Goal: Task Accomplishment & Management: Complete application form

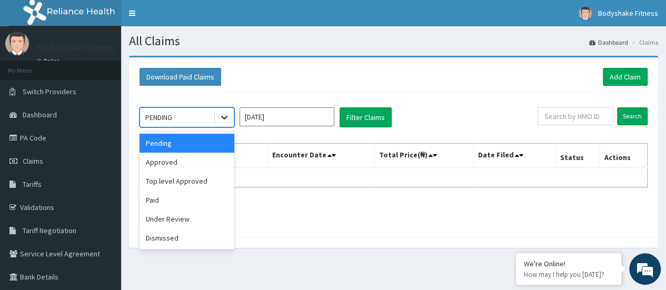
click at [220, 116] on icon at bounding box center [224, 117] width 11 height 11
click at [186, 161] on div "Approved" at bounding box center [186, 162] width 95 height 19
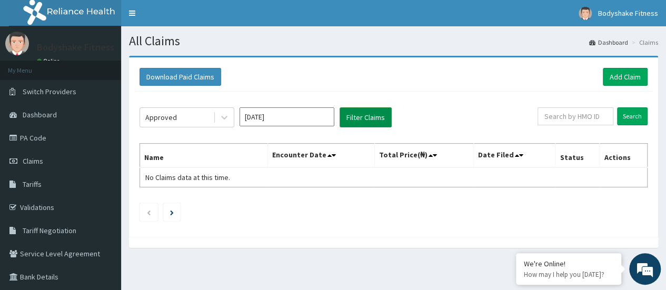
click at [360, 121] on button "Filter Claims" at bounding box center [365, 117] width 52 height 20
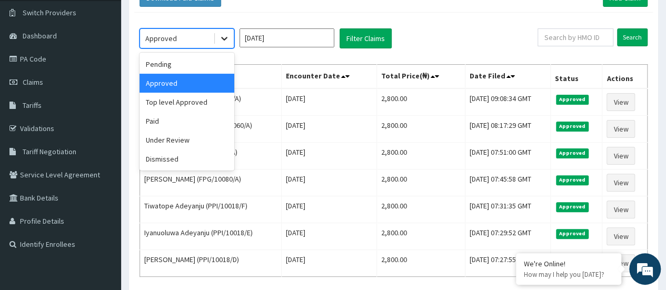
click at [227, 42] on icon at bounding box center [224, 38] width 11 height 11
click at [209, 104] on div "Top level Approved" at bounding box center [186, 102] width 95 height 19
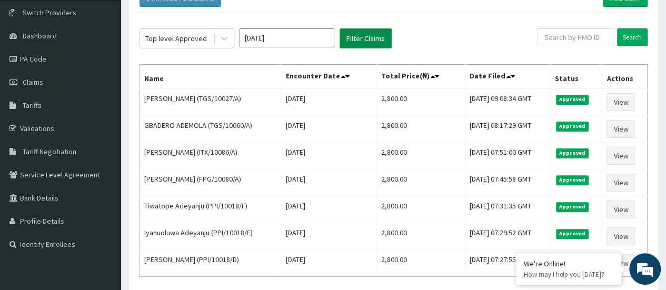
click at [361, 37] on button "Filter Claims" at bounding box center [365, 38] width 52 height 20
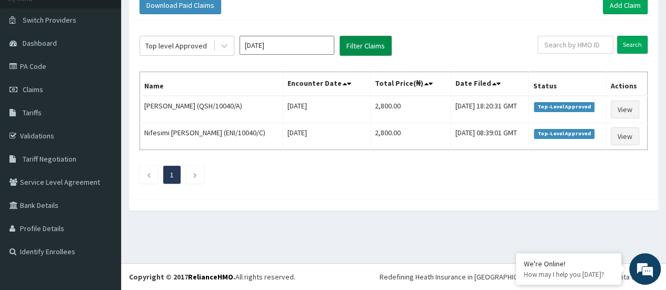
scroll to position [71, 0]
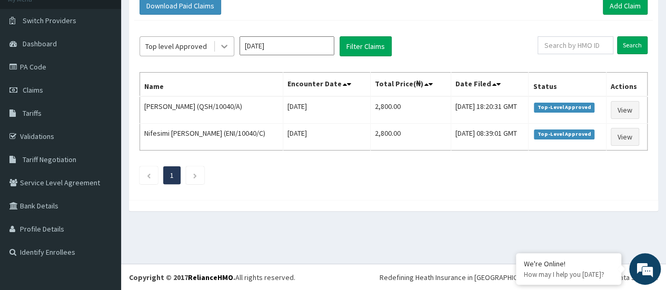
click at [227, 46] on icon at bounding box center [224, 46] width 11 height 11
click at [615, 9] on link "Add Claim" at bounding box center [625, 6] width 45 height 18
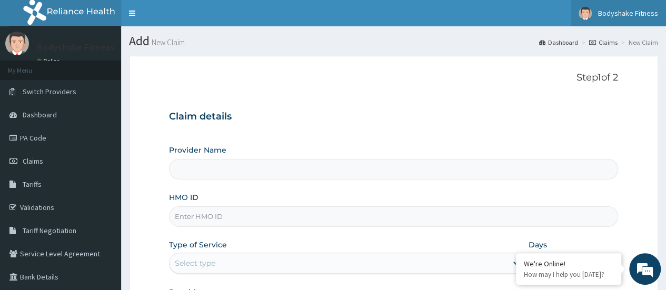
type input "Bodyshake Fitness gym"
type input "1"
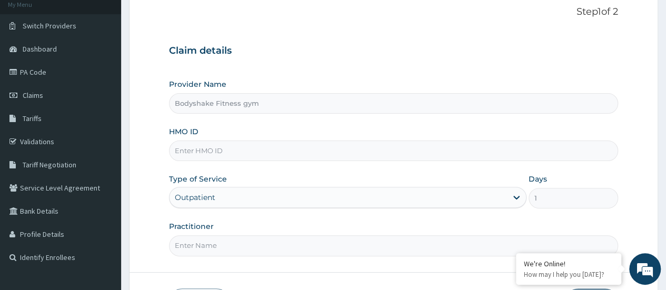
scroll to position [70, 0]
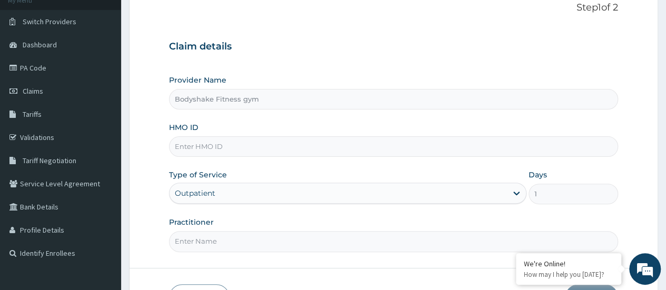
click at [231, 143] on input "HMO ID" at bounding box center [393, 146] width 449 height 21
type input "PPl/10018/A"
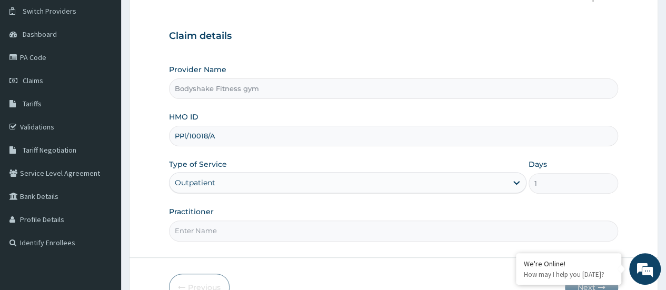
scroll to position [140, 0]
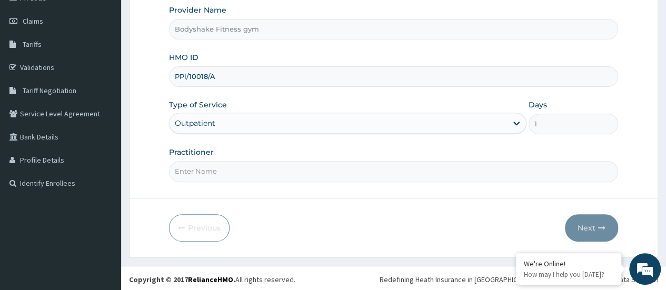
click at [239, 175] on input "Practitioner" at bounding box center [393, 171] width 449 height 21
type input "p"
type input "Nnaemeka Chimereze"
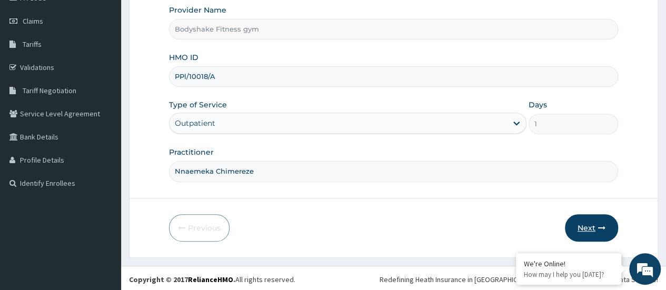
click at [593, 214] on button "Next" at bounding box center [591, 227] width 53 height 27
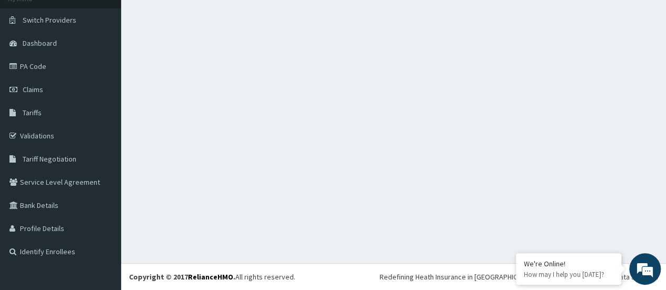
scroll to position [71, 0]
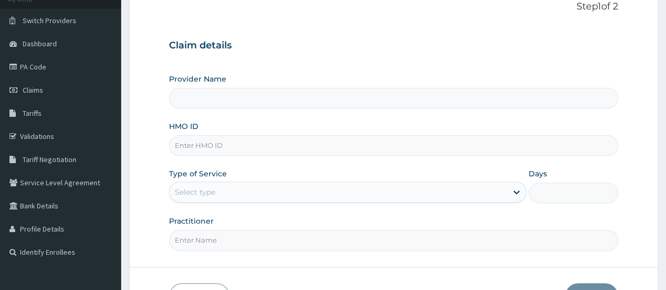
click at [260, 145] on input "HMO ID" at bounding box center [393, 145] width 449 height 21
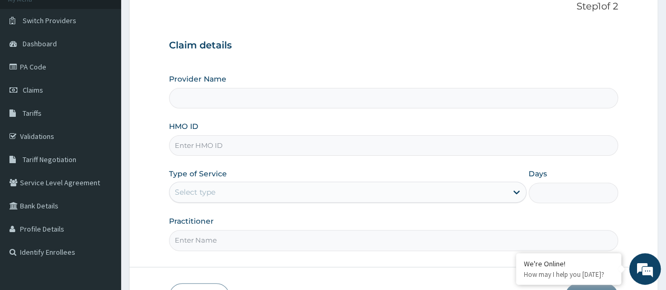
type input "PPl/10018/A"
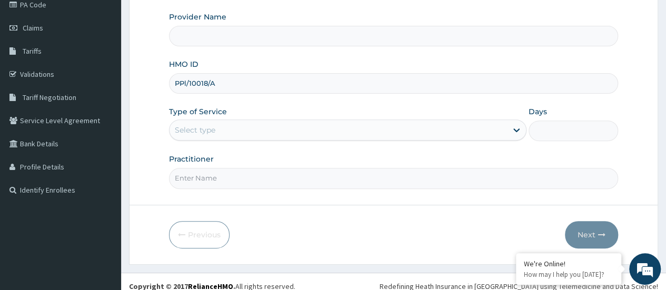
scroll to position [140, 0]
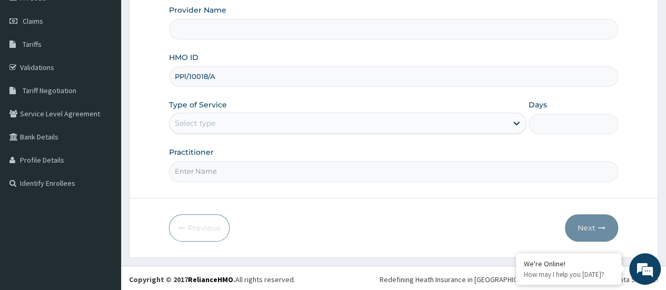
click at [253, 169] on input "Practitioner" at bounding box center [393, 171] width 449 height 21
type input "Nnaemeka Chimereze"
type input "Bodyshake Fitness gym"
type input "1"
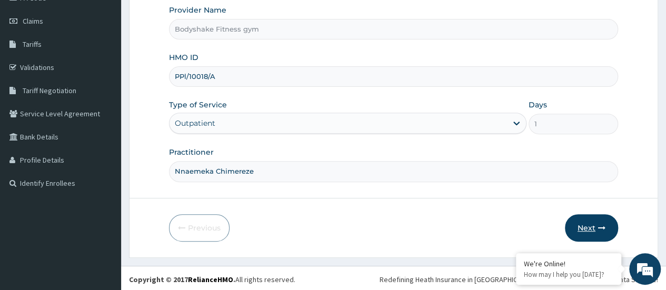
click at [594, 225] on button "Next" at bounding box center [591, 227] width 53 height 27
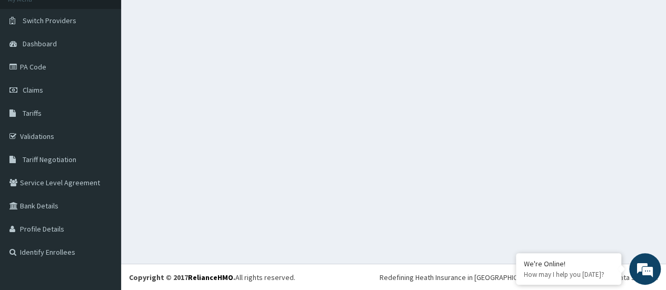
scroll to position [0, 0]
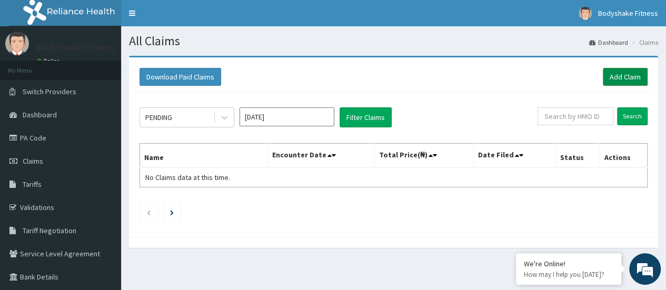
click at [620, 75] on link "Add Claim" at bounding box center [625, 77] width 45 height 18
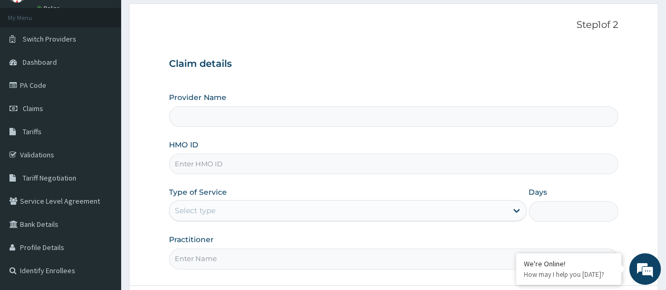
click at [240, 161] on input "HMO ID" at bounding box center [393, 164] width 449 height 21
type input "PPl/10018/A"
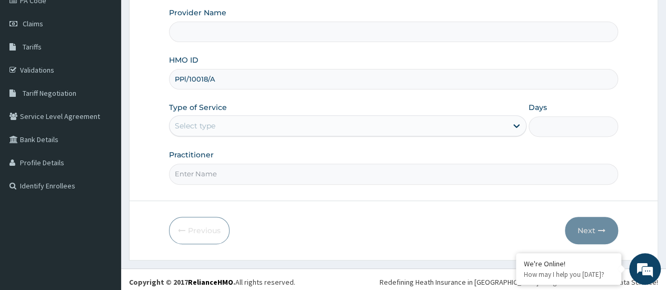
scroll to position [140, 0]
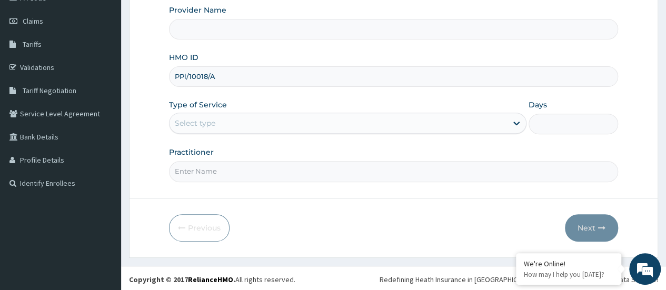
click at [268, 167] on input "Practitioner" at bounding box center [393, 171] width 449 height 21
type input "Nnaemeka Chimereze"
type input "Bodyshake Fitness gym"
type input "1"
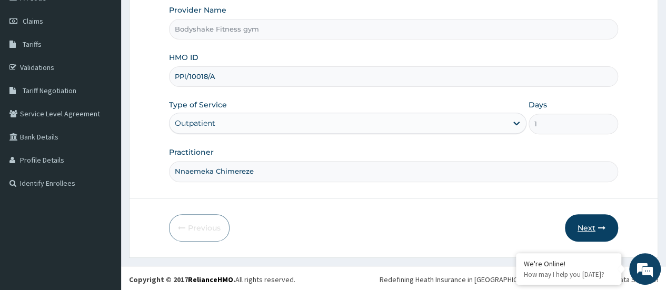
click at [583, 222] on button "Next" at bounding box center [591, 227] width 53 height 27
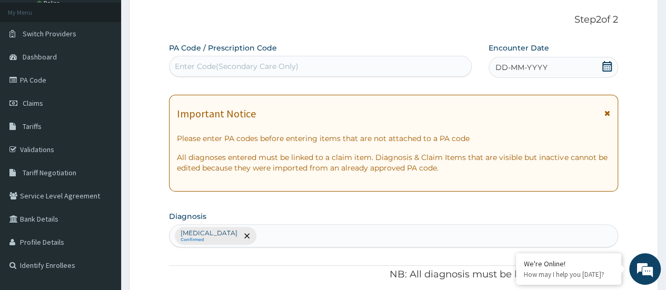
scroll to position [53, 0]
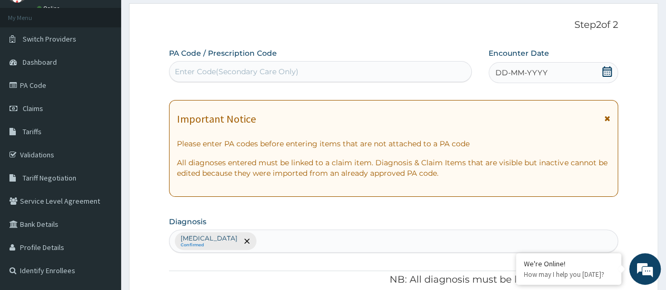
click at [252, 76] on div "Enter Code(Secondary Care Only)" at bounding box center [237, 71] width 124 height 11
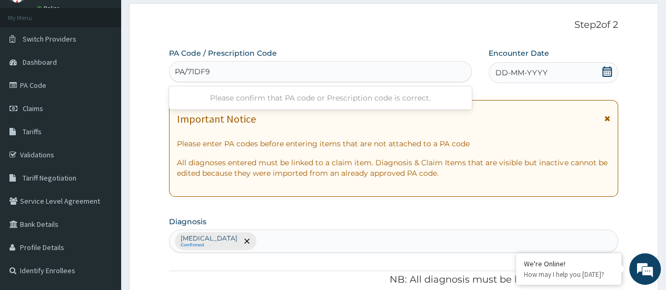
type input "PA/71DF9C"
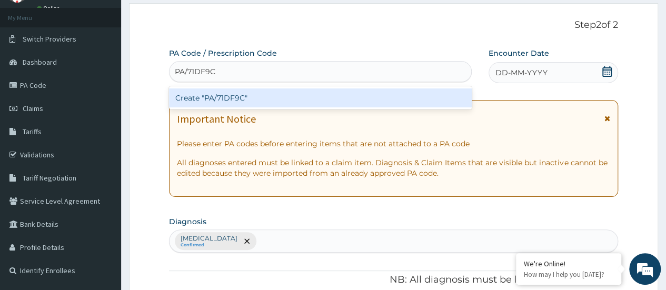
click at [216, 103] on div "Create "PA/71DF9C"" at bounding box center [320, 97] width 302 height 19
